Goal: Check status: Check status

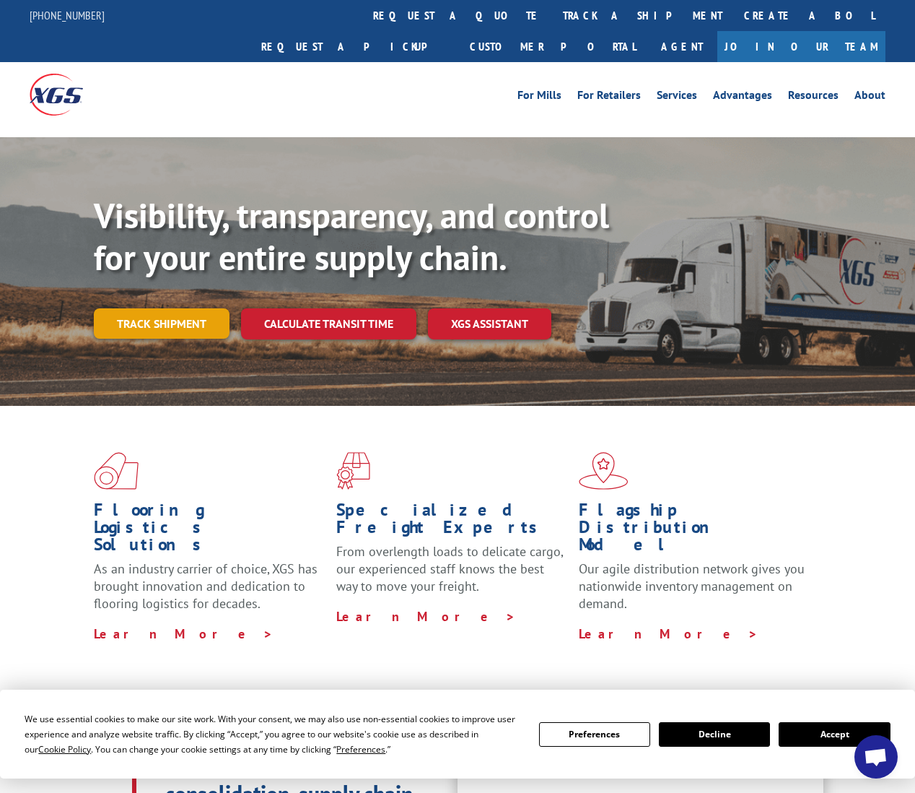
click at [152, 308] on link "Track shipment" at bounding box center [162, 323] width 136 height 30
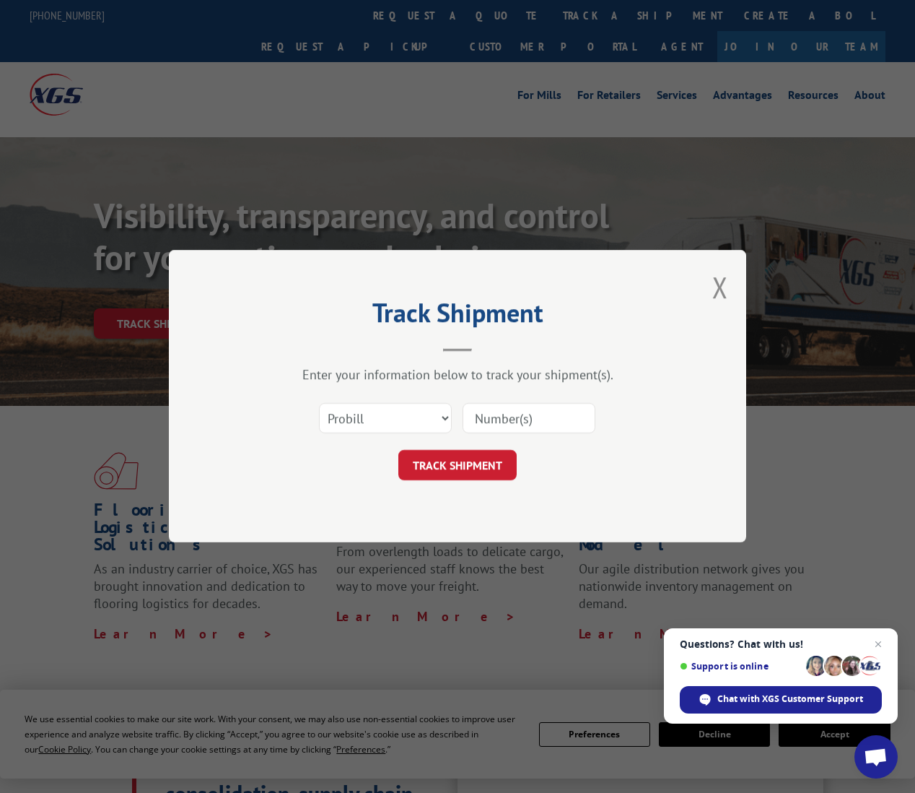
click at [518, 416] on input at bounding box center [529, 418] width 133 height 30
paste input "196726"
type input "196726"
click at [476, 469] on button "TRACK SHIPMENT" at bounding box center [457, 465] width 118 height 30
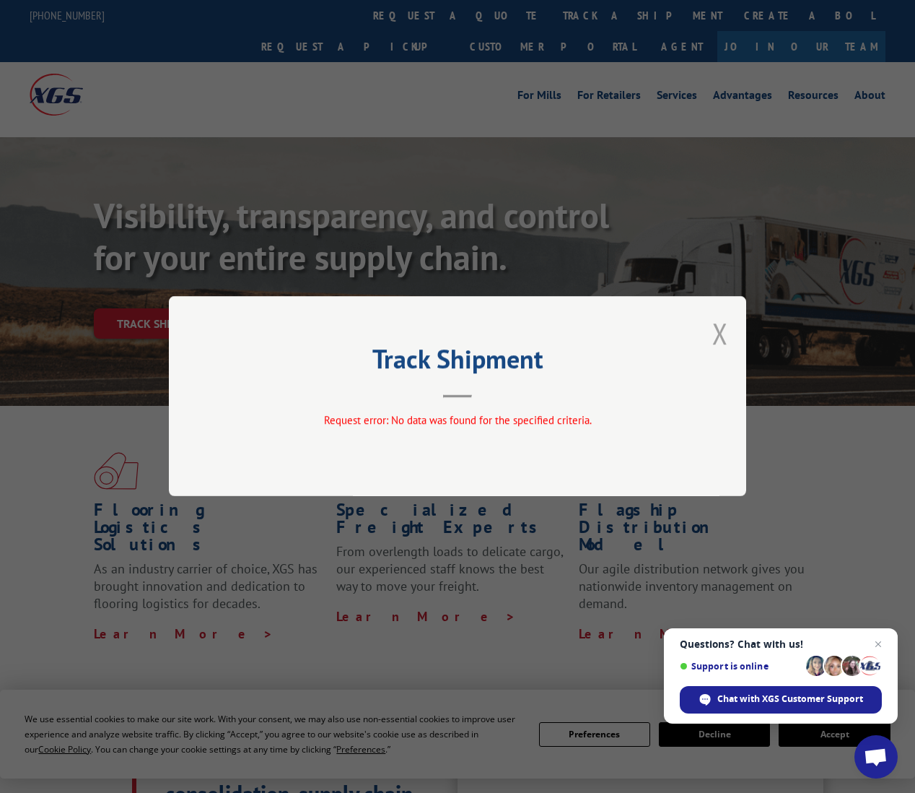
click at [716, 331] on button "Close modal" at bounding box center [720, 333] width 16 height 38
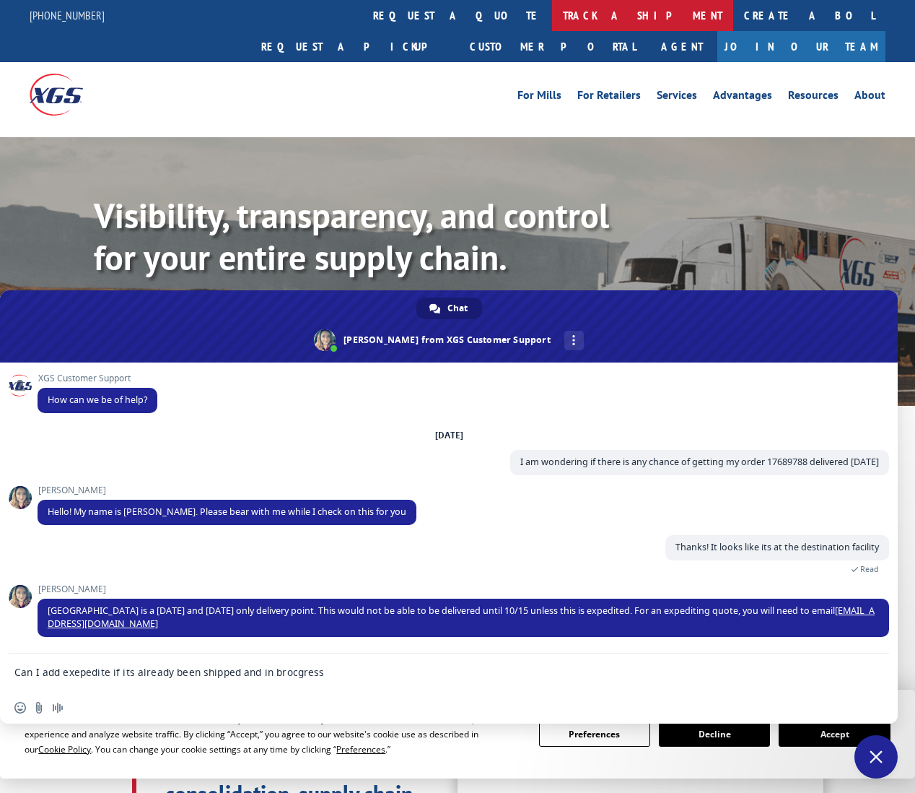
type textarea "Can I add exepedite if its already been shipped and in progress"
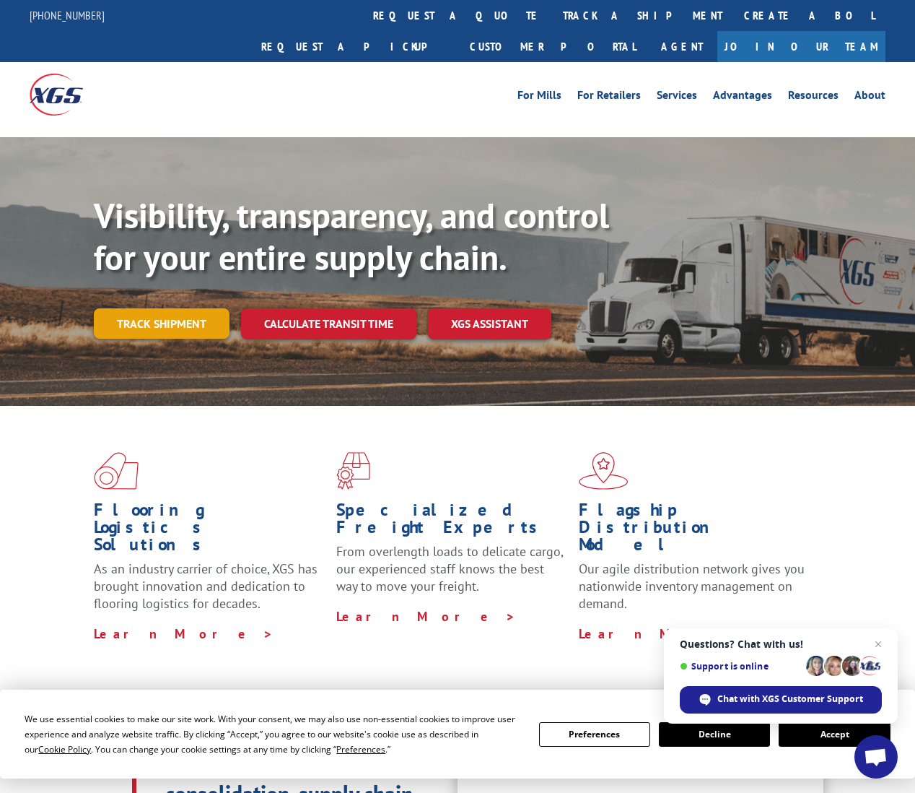
click at [135, 308] on link "Track shipment" at bounding box center [162, 323] width 136 height 30
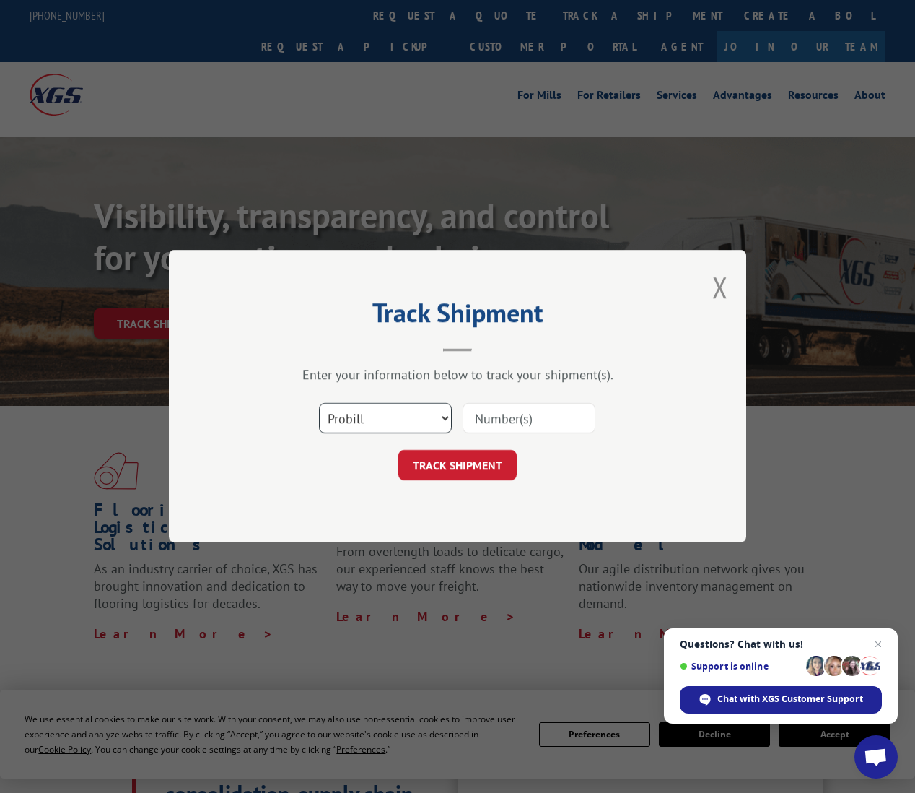
click at [431, 422] on select "Select category... Probill BOL PO" at bounding box center [385, 418] width 133 height 30
select select "bol"
click at [319, 403] on select "Select category... Probill BOL PO" at bounding box center [385, 418] width 133 height 30
click at [497, 411] on input at bounding box center [529, 418] width 133 height 30
paste input "196726"
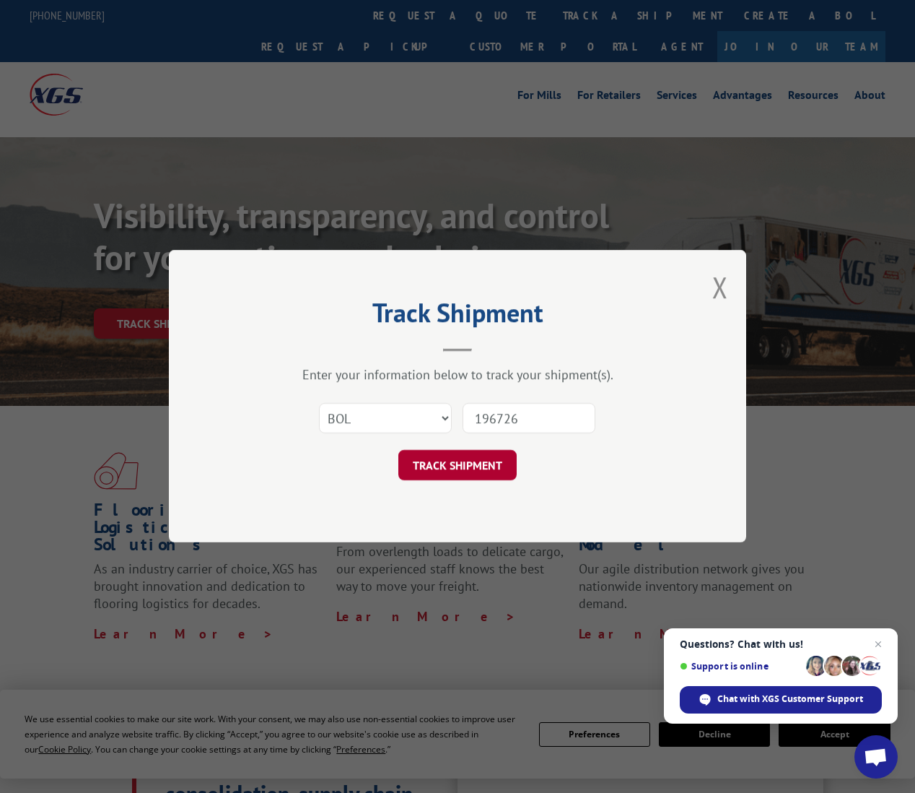
type input "196726"
click at [489, 458] on button "TRACK SHIPMENT" at bounding box center [457, 465] width 118 height 30
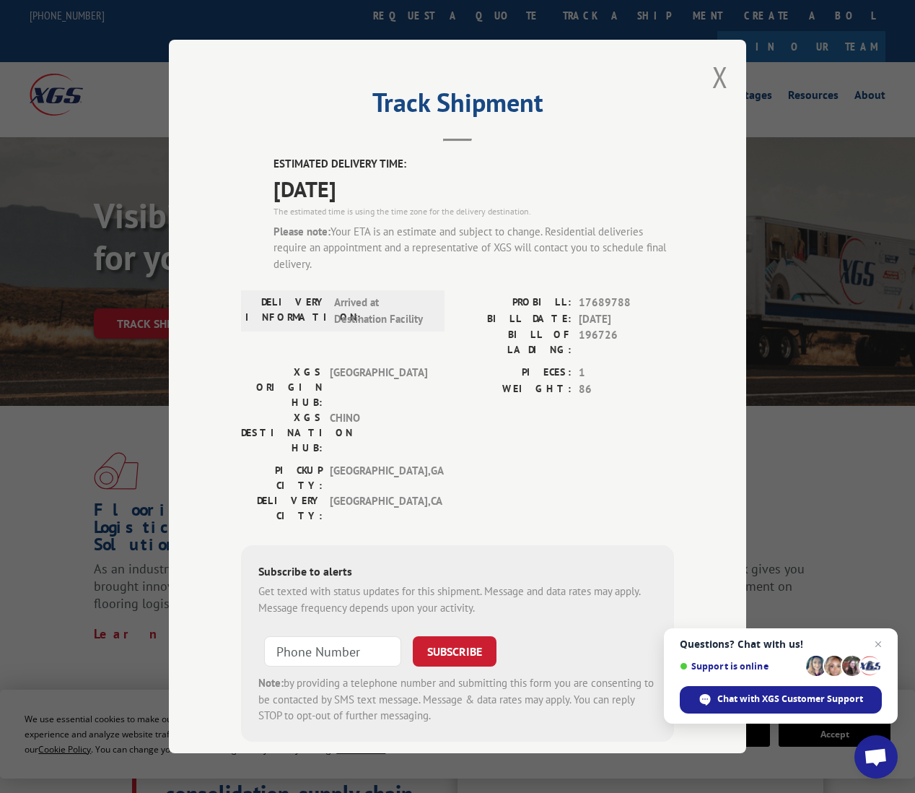
scroll to position [2, 0]
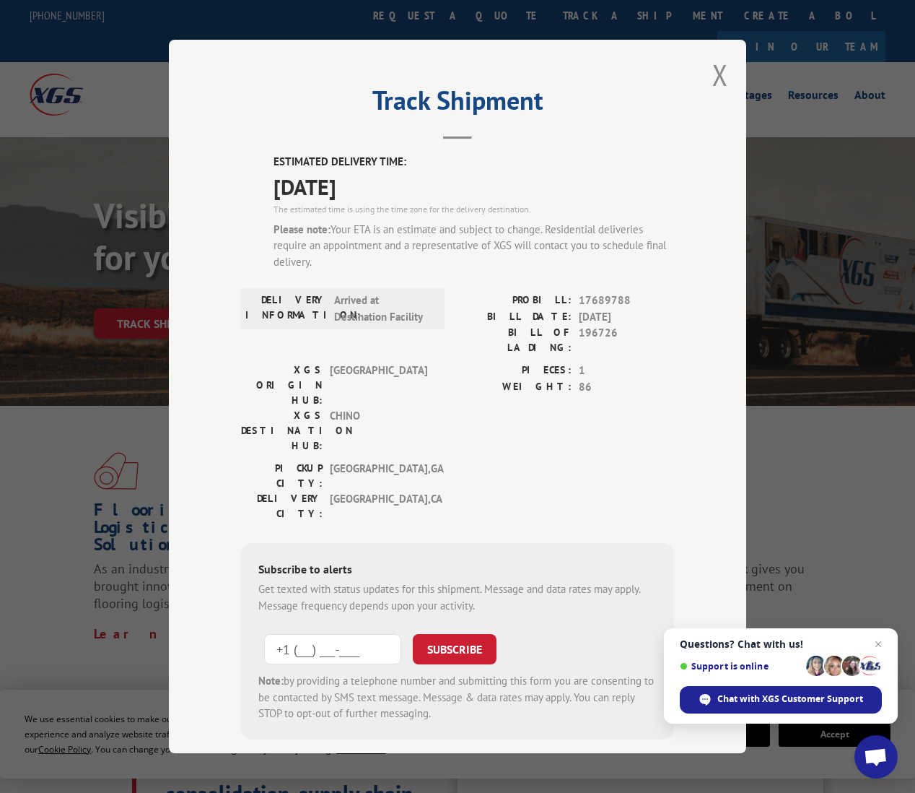
drag, startPoint x: 346, startPoint y: 559, endPoint x: 355, endPoint y: 557, distance: 8.8
click at [346, 634] on input "+1 (___) ___-____" at bounding box center [332, 649] width 137 height 30
type input "[PHONE_NUMBER]"
click at [466, 634] on button "SUBSCRIBE" at bounding box center [455, 649] width 84 height 30
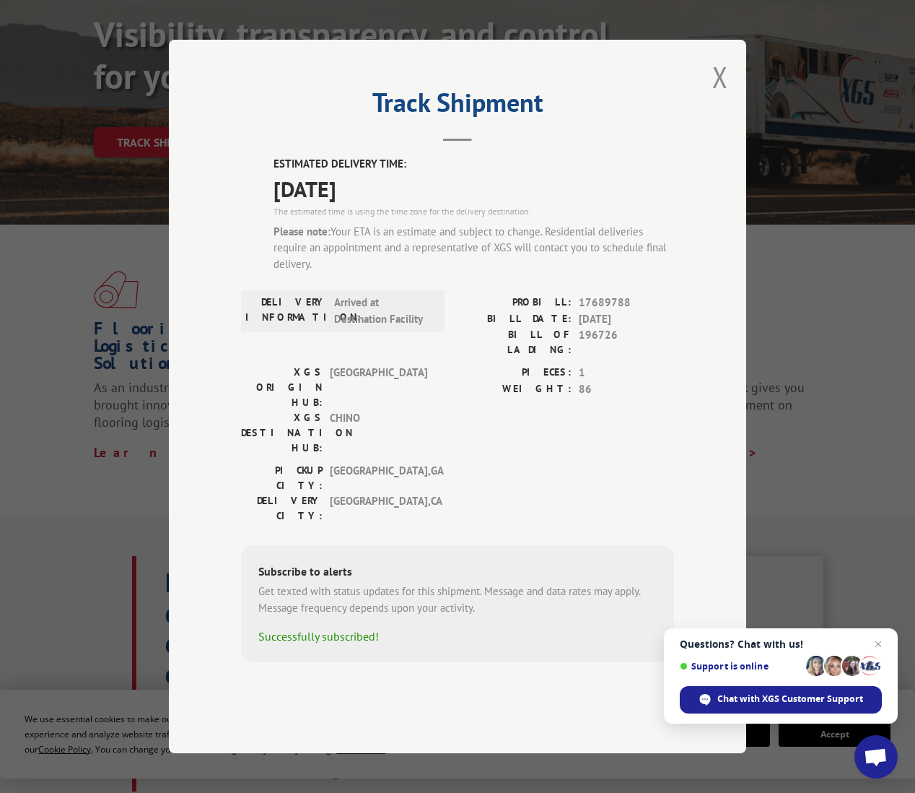
scroll to position [186, 0]
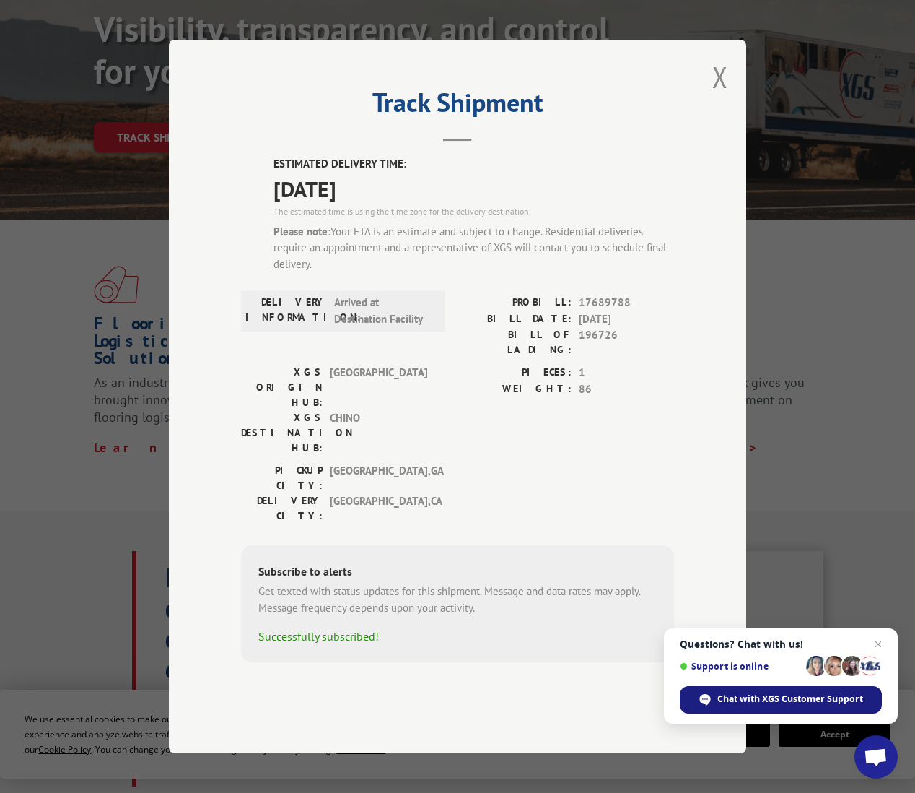
click at [803, 702] on span "Chat with XGS Customer Support" at bounding box center [790, 698] width 146 height 13
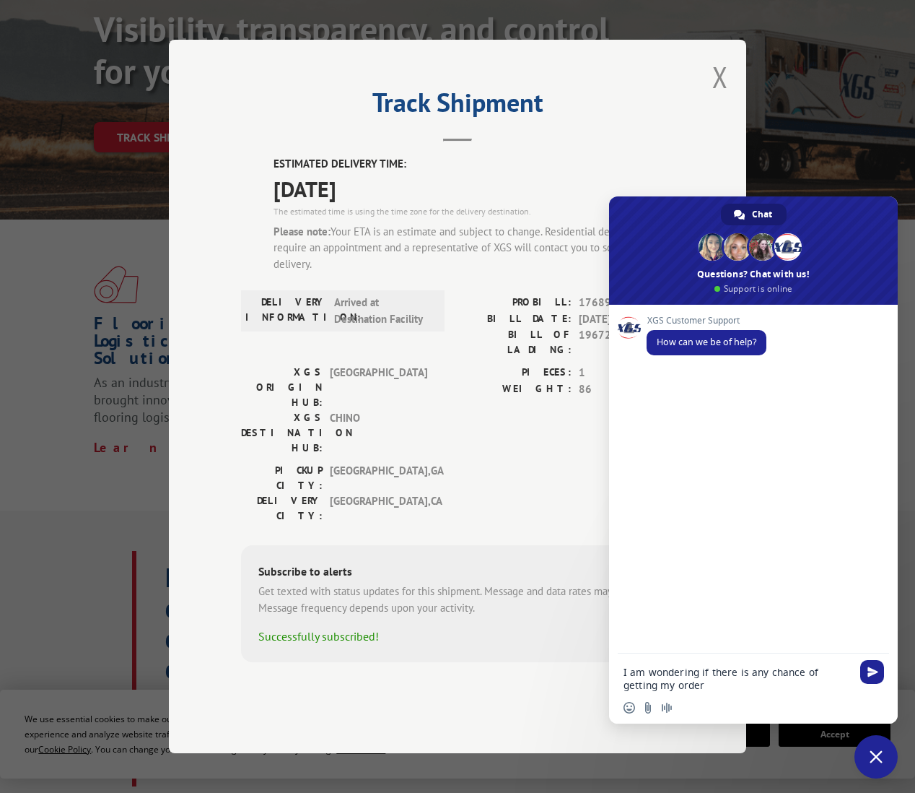
click at [590, 311] on span "17689788" at bounding box center [626, 302] width 95 height 17
copy span "17689788"
click at [691, 686] on textarea "I am wondering if there is any chance of getting my order" at bounding box center [738, 678] width 228 height 26
paste textarea "17689788"
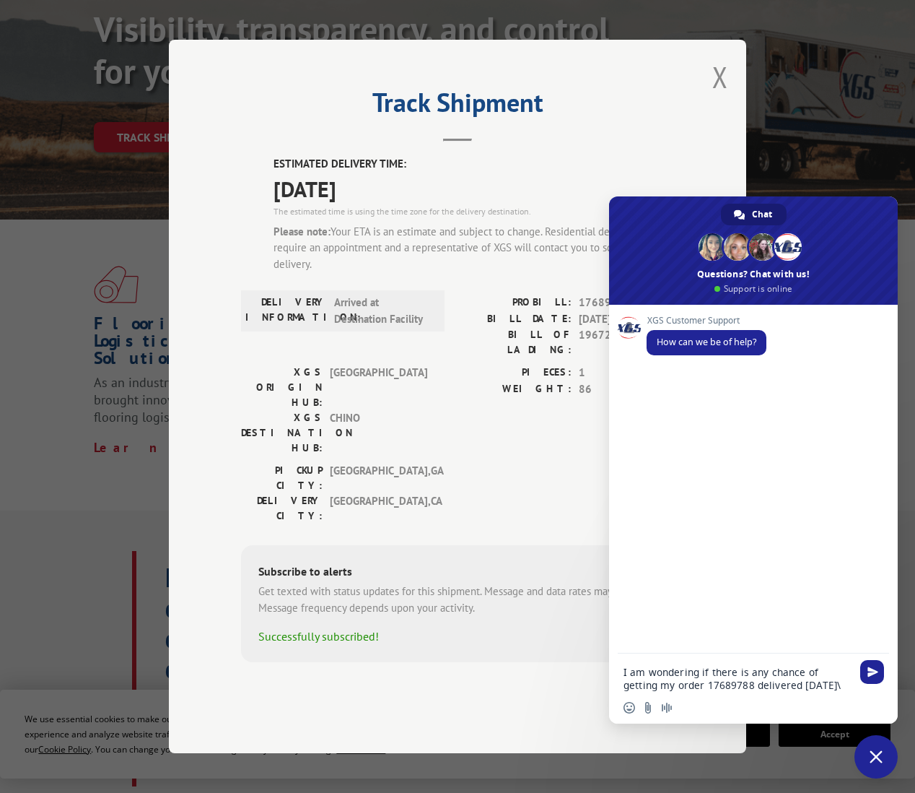
type textarea "I am wondering if there is any chance of getting my order 17689788 delivered [D…"
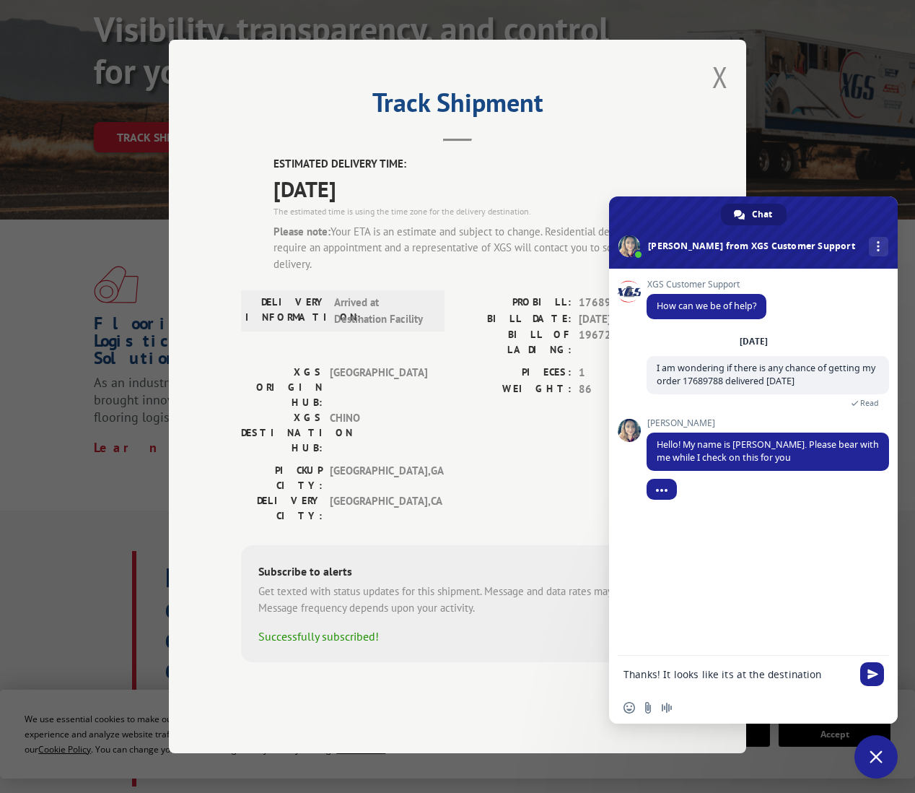
type textarea "Thanks! It looks like its at the destination facility"
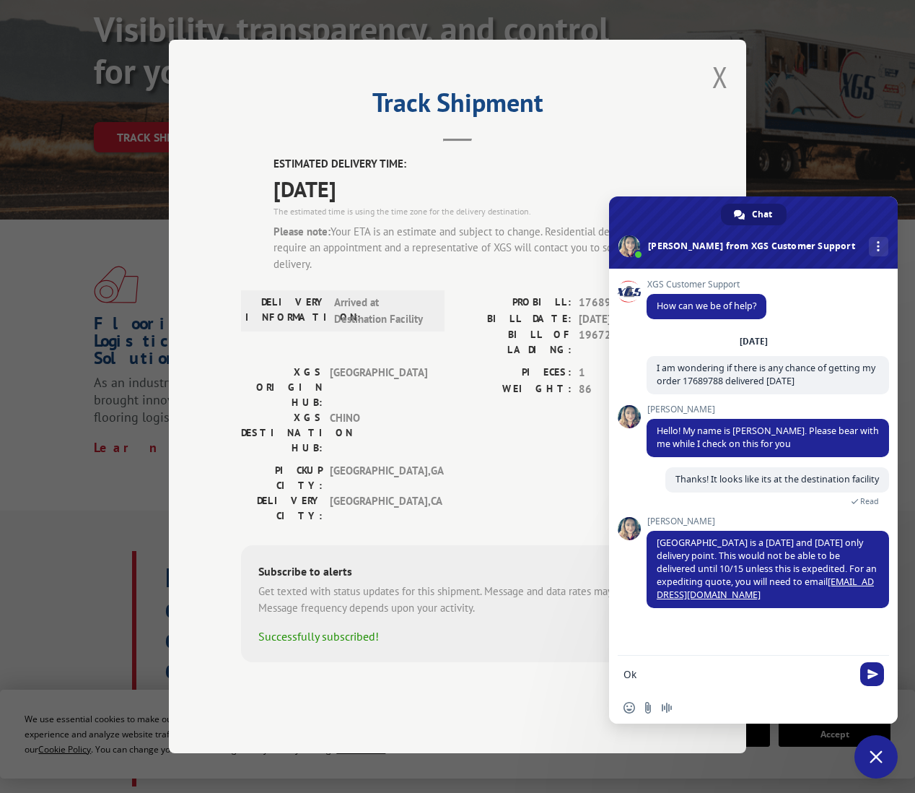
type textarea "O"
click at [710, 676] on textarea "Can I add exepedite if its already been shipped and in progress" at bounding box center [738, 678] width 228 height 26
click at [711, 678] on textarea "Can I add exepedite if its already been shipped and in progress" at bounding box center [738, 678] width 228 height 26
type textarea "Can I add expedite if its already been shipped and in progress"
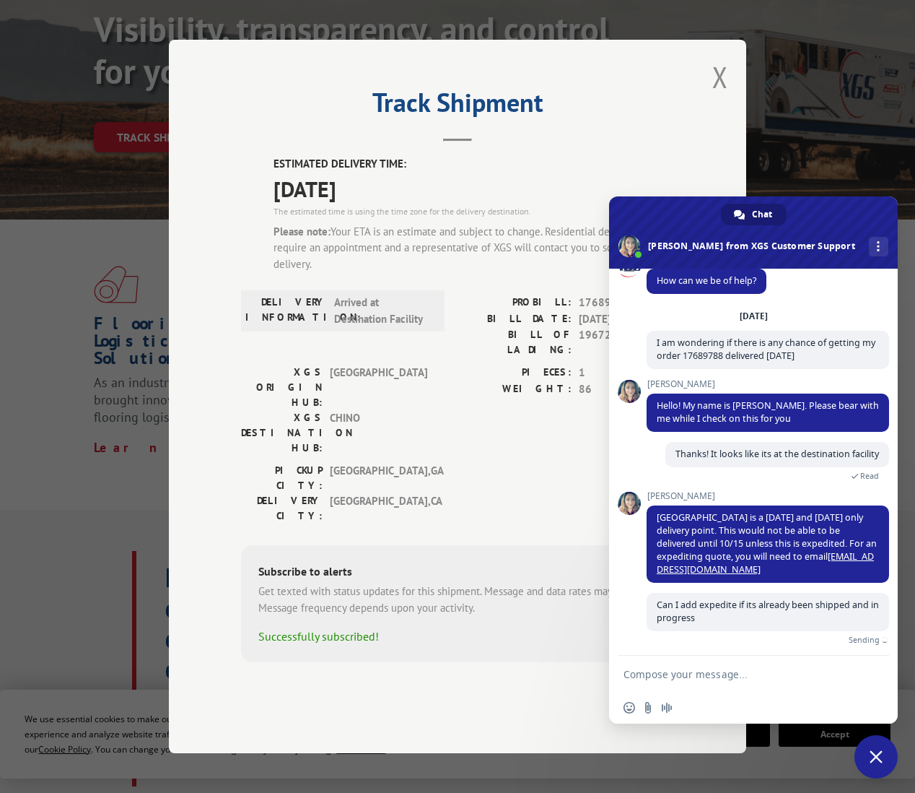
scroll to position [9, 0]
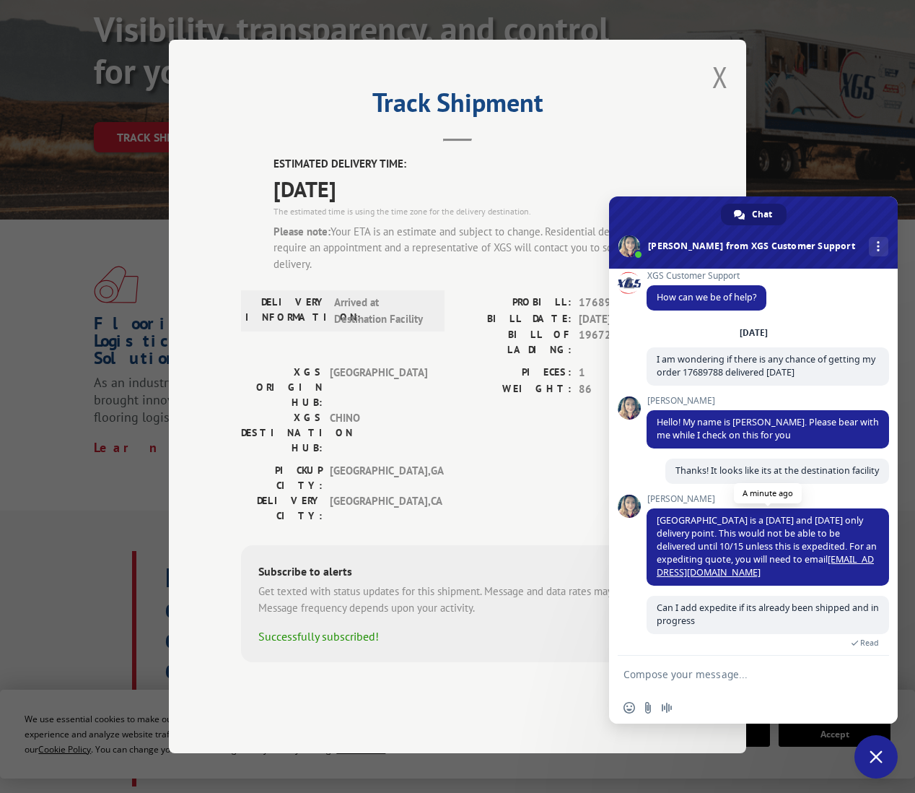
click at [831, 565] on div "XGS Customer Support How can we be of help? [DATE] I am wondering if there is a…" at bounding box center [768, 459] width 243 height 376
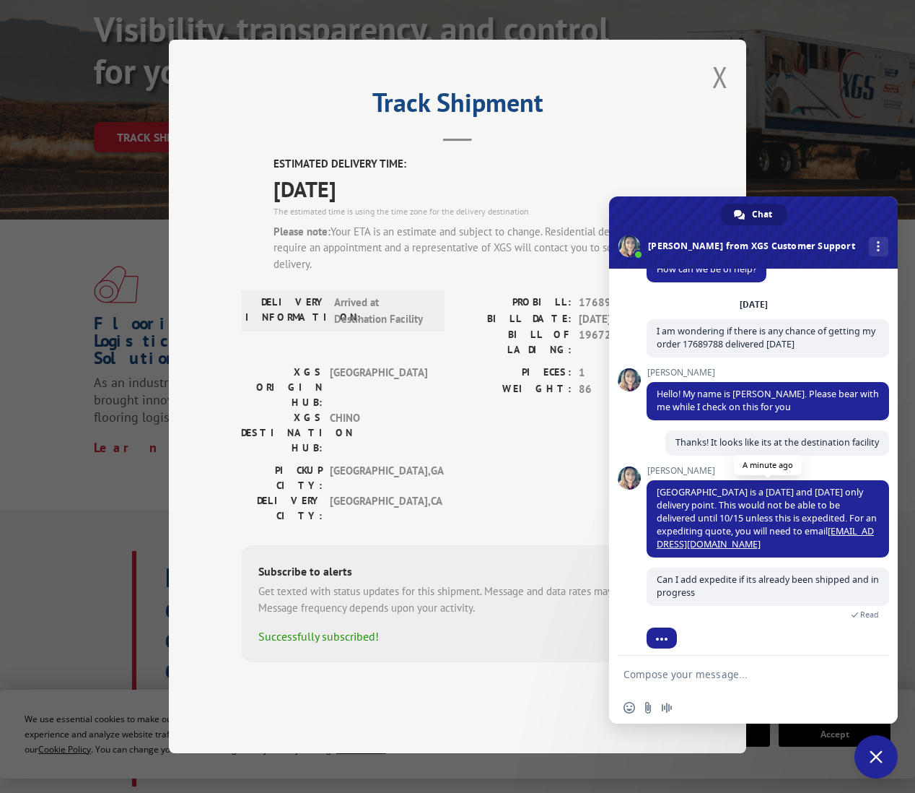
scroll to position [0, 0]
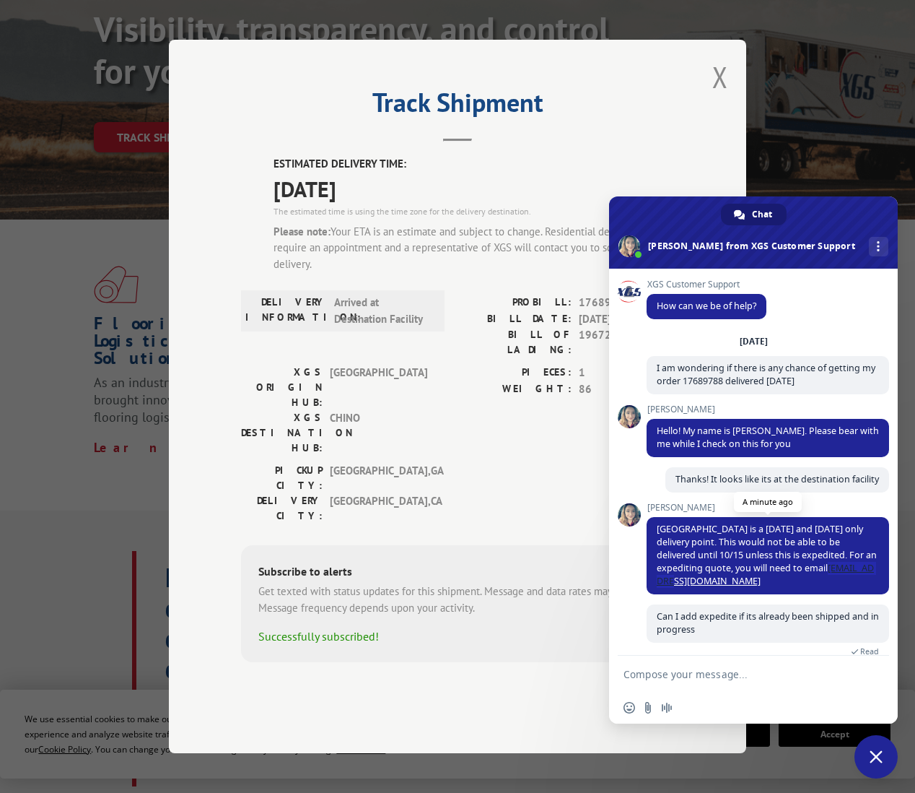
drag, startPoint x: 869, startPoint y: 571, endPoint x: 798, endPoint y: 573, distance: 70.8
click at [798, 573] on span "[GEOGRAPHIC_DATA] is a [DATE] and [DATE] only delivery point. This would not be…" at bounding box center [768, 555] width 243 height 77
copy link "[EMAIL_ADDRESS][DOMAIN_NAME]"
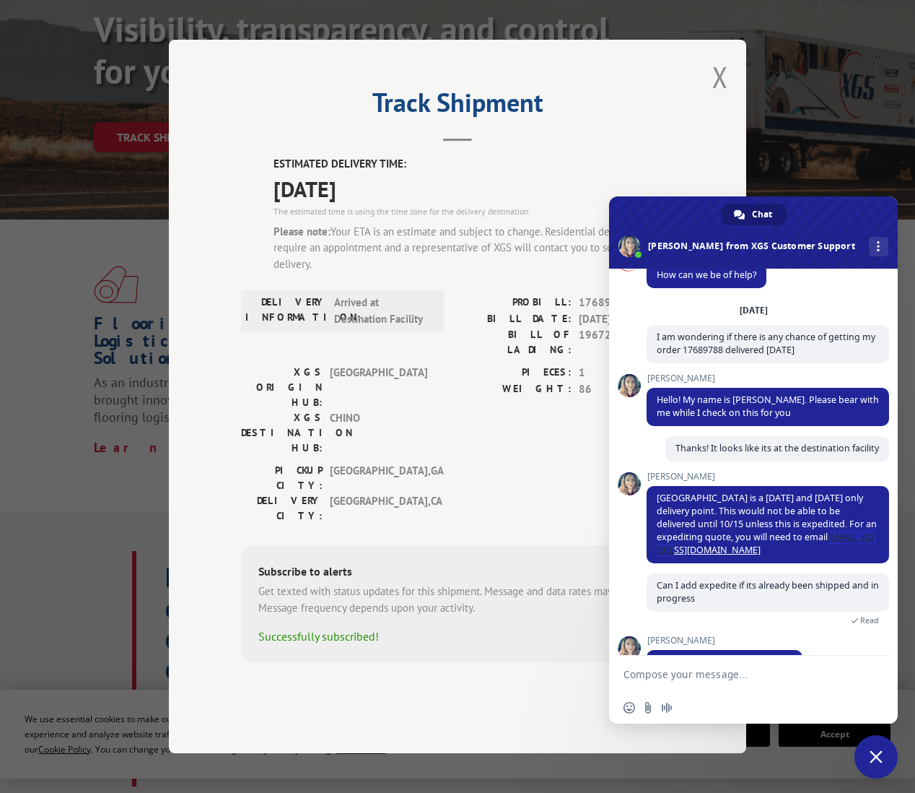
scroll to position [58, 0]
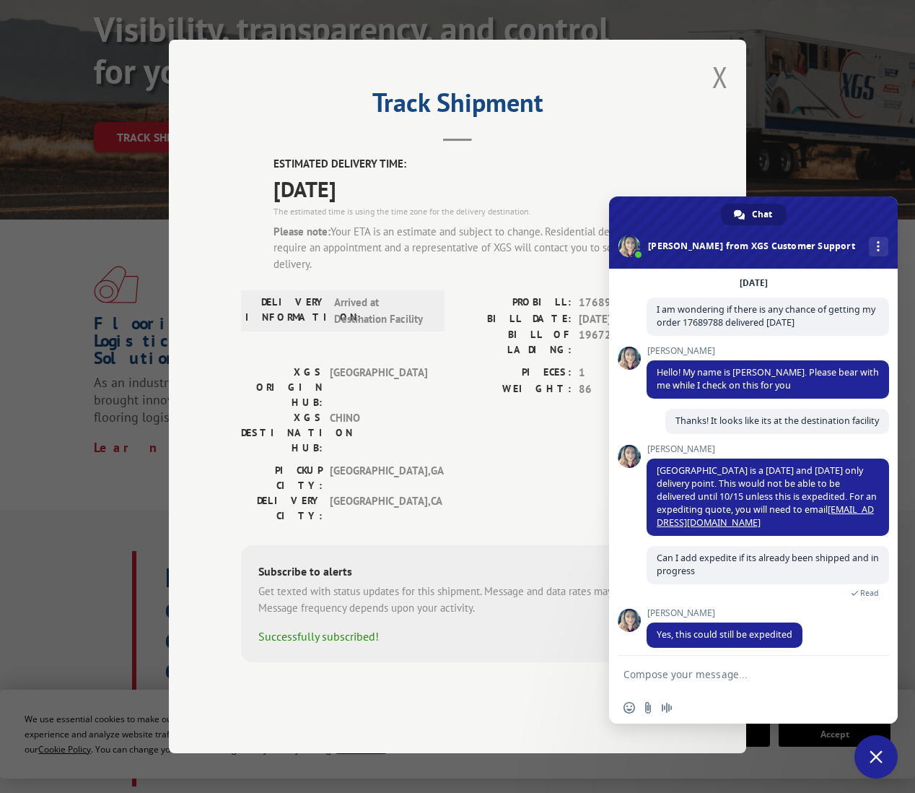
click at [640, 675] on textarea "Compose your message..." at bounding box center [738, 674] width 228 height 13
type textarea "Ok, thanks!"
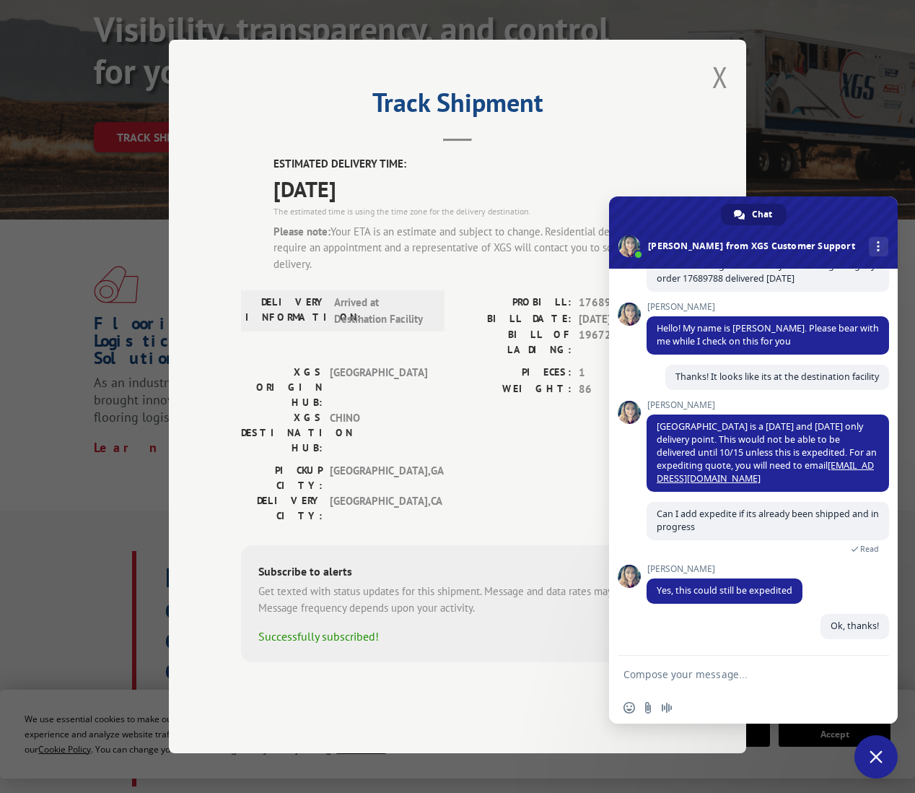
scroll to position [95, 0]
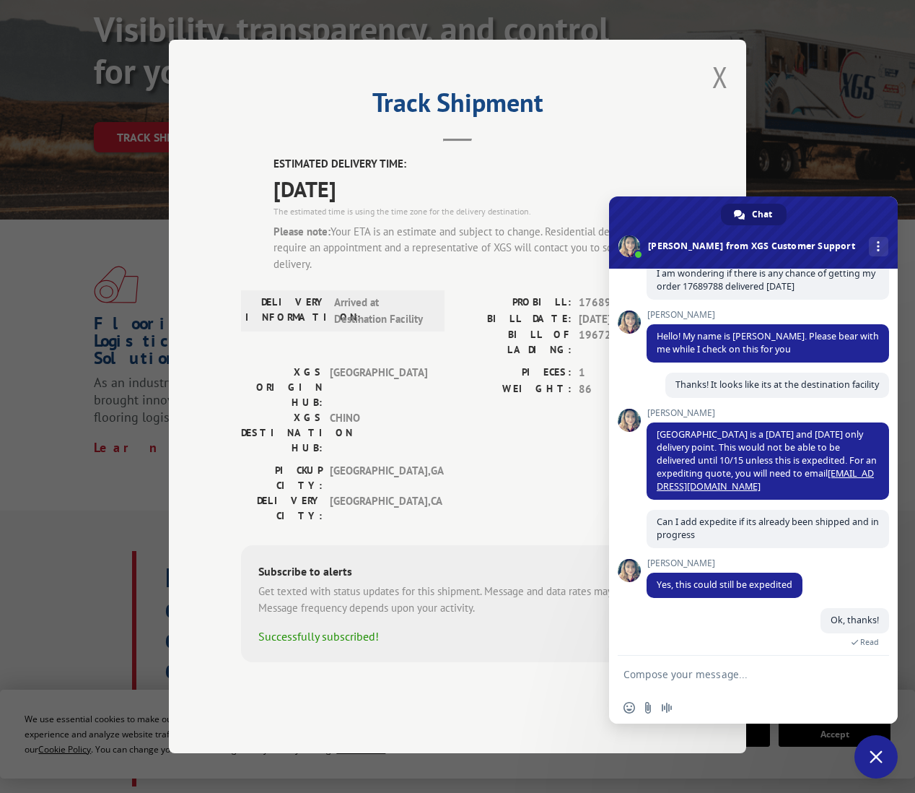
click at [847, 171] on div "Track Shipment ESTIMATED DELIVERY TIME: [DATE] The estimated time is using the …" at bounding box center [457, 396] width 915 height 793
click at [869, 245] on div "More channels" at bounding box center [878, 246] width 19 height 19
click at [884, 760] on span "Close chat" at bounding box center [876, 756] width 43 height 43
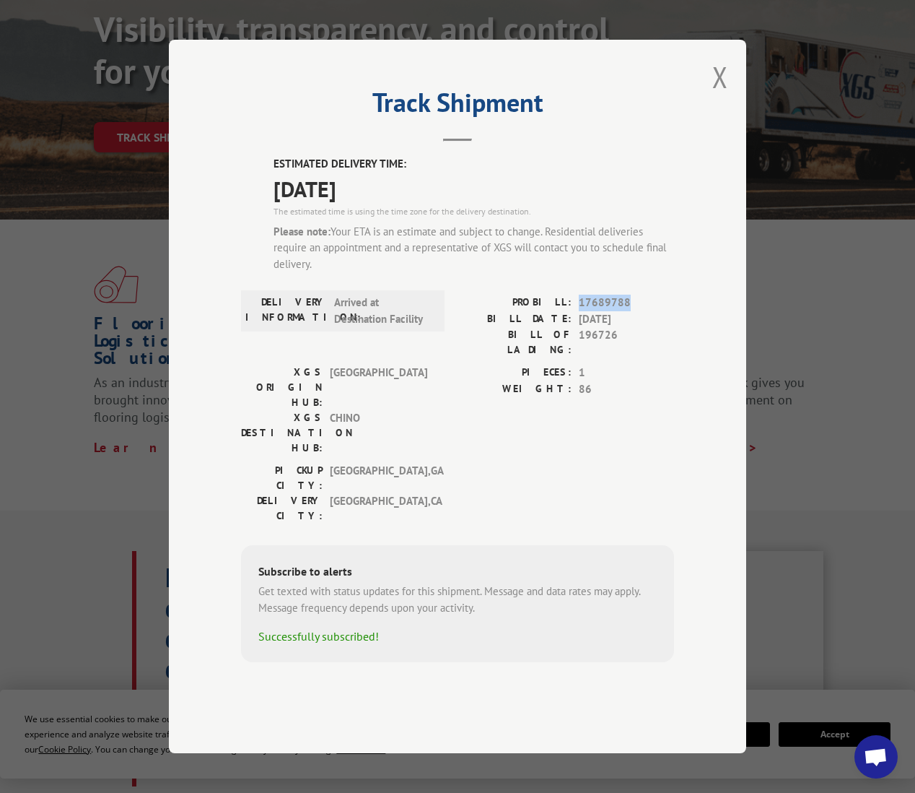
drag, startPoint x: 631, startPoint y: 341, endPoint x: 577, endPoint y: 343, distance: 53.5
click at [577, 311] on div "PROBILL: 17689788" at bounding box center [566, 302] width 217 height 17
copy span "17689788"
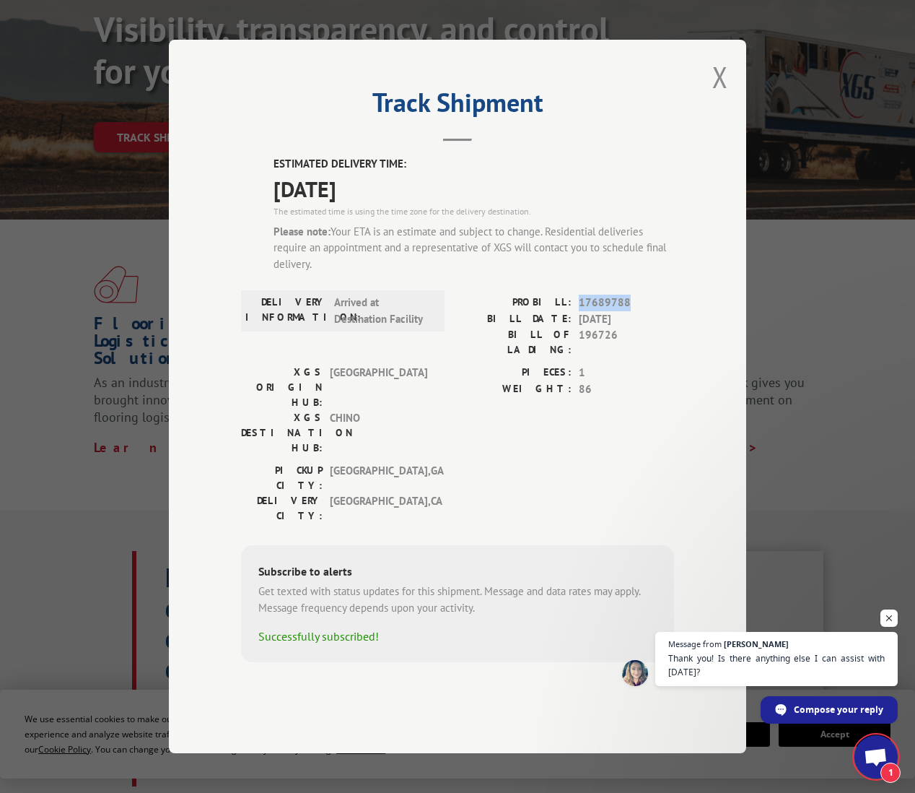
scroll to position [0, 0]
click at [879, 755] on span "Open chat" at bounding box center [876, 758] width 24 height 20
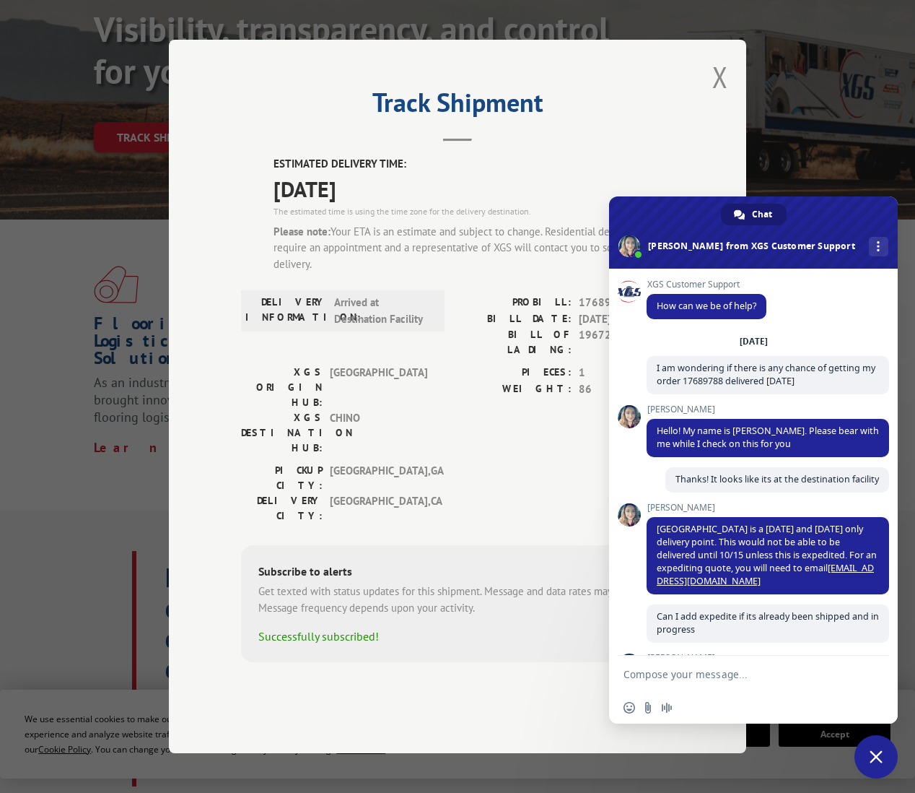
scroll to position [158, 0]
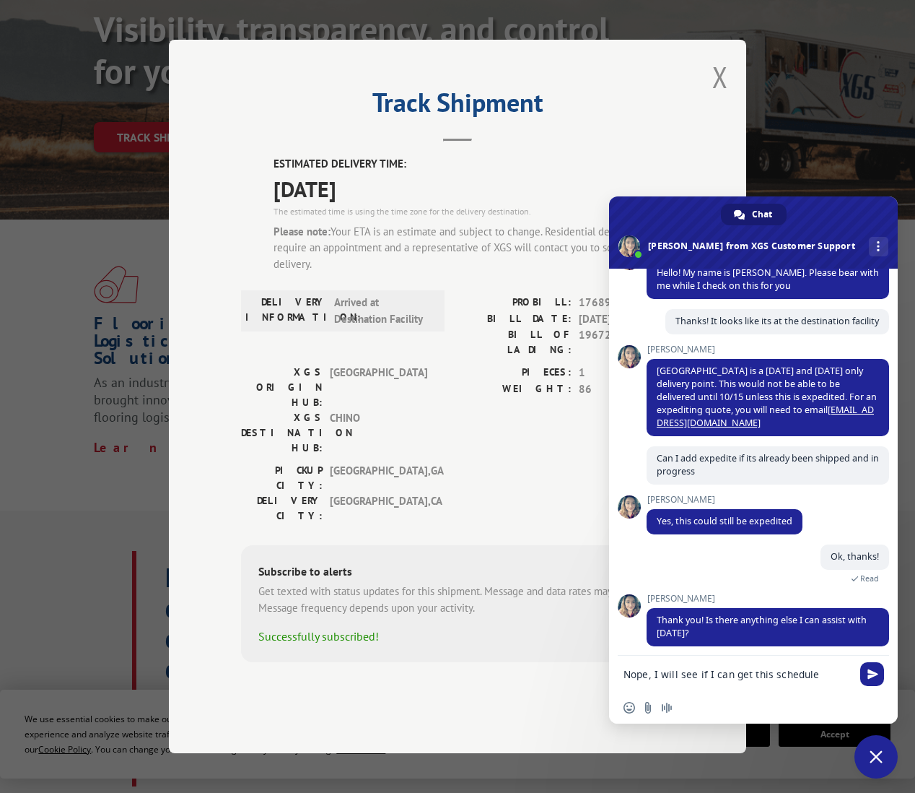
type textarea "Nope, I will see if I can get this scheduled"
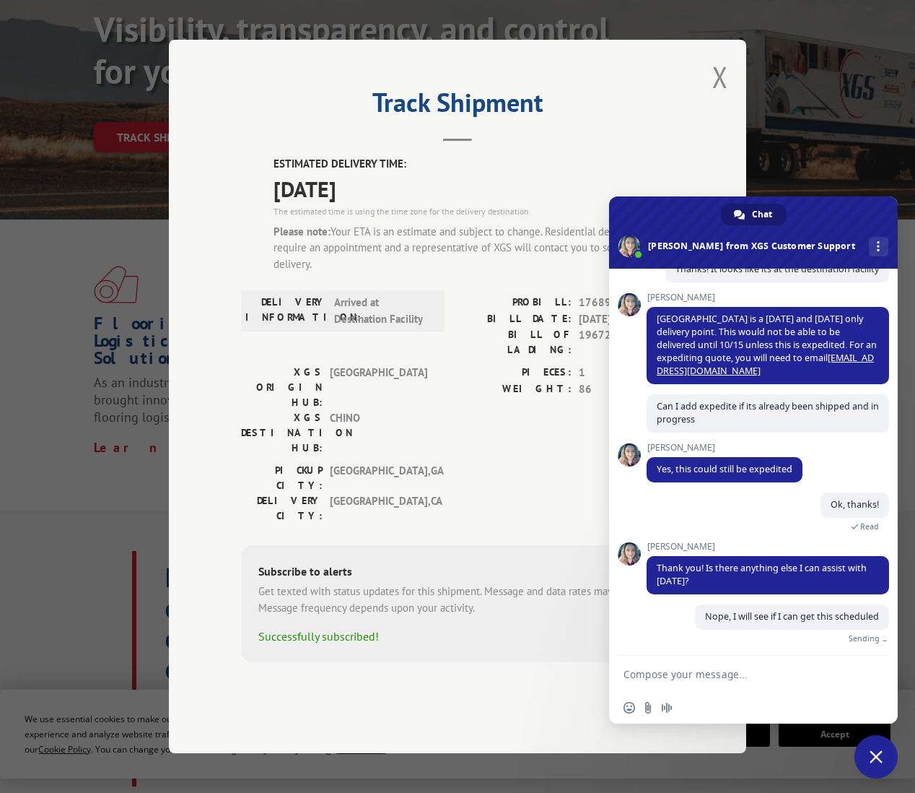
scroll to position [193, 0]
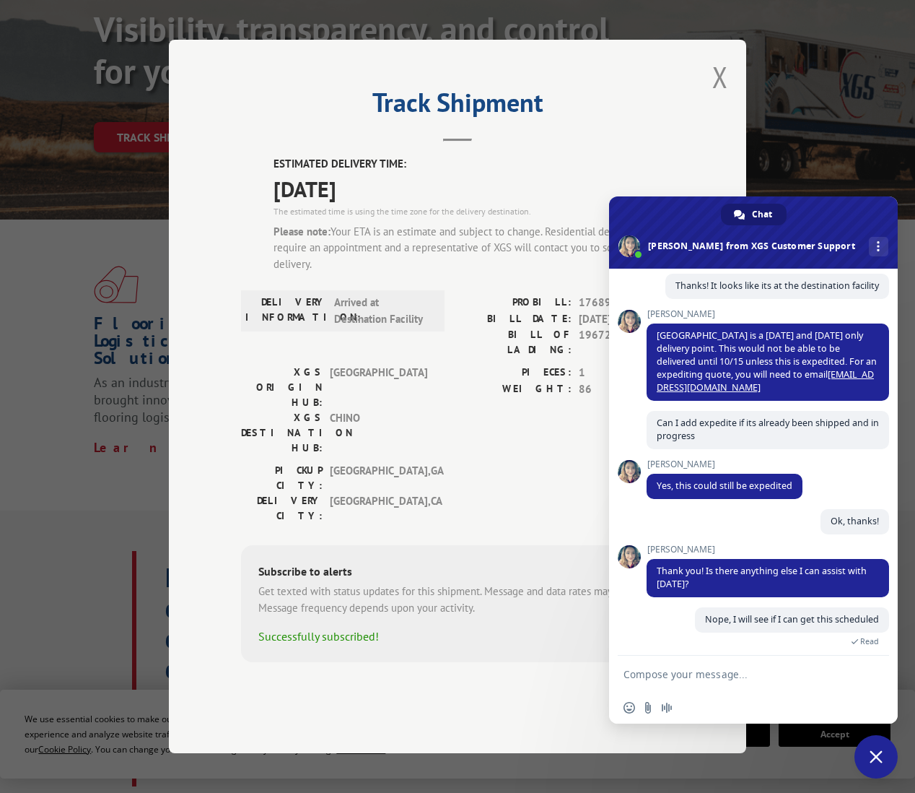
click at [845, 99] on div "Track Shipment ESTIMATED DELIVERY TIME: [DATE] The estimated time is using the …" at bounding box center [457, 396] width 915 height 793
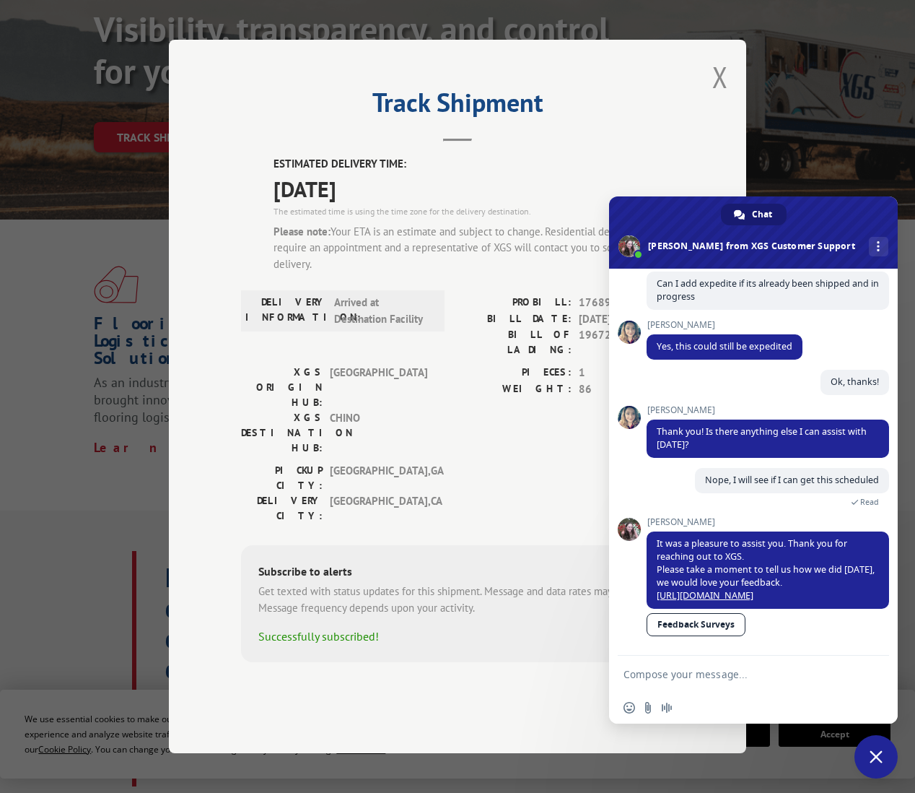
drag, startPoint x: 878, startPoint y: 764, endPoint x: 870, endPoint y: 731, distance: 34.3
click at [878, 764] on span "Close chat" at bounding box center [876, 756] width 43 height 43
